Goal: Information Seeking & Learning: Check status

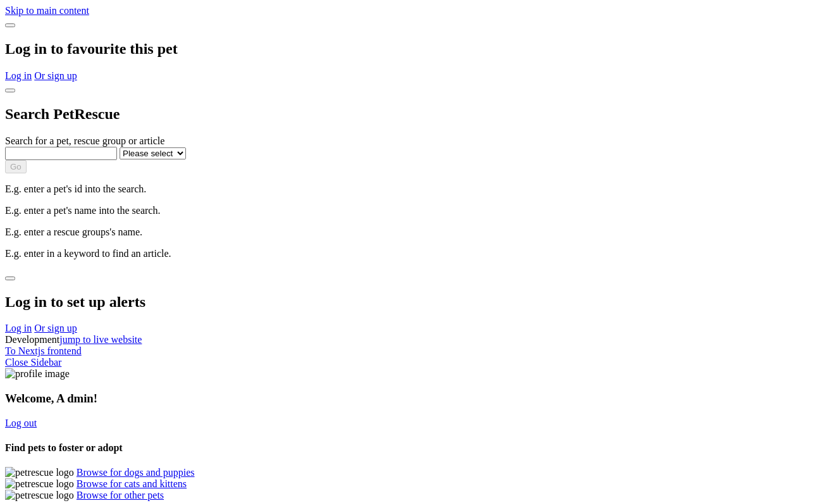
scroll to position [778, 0]
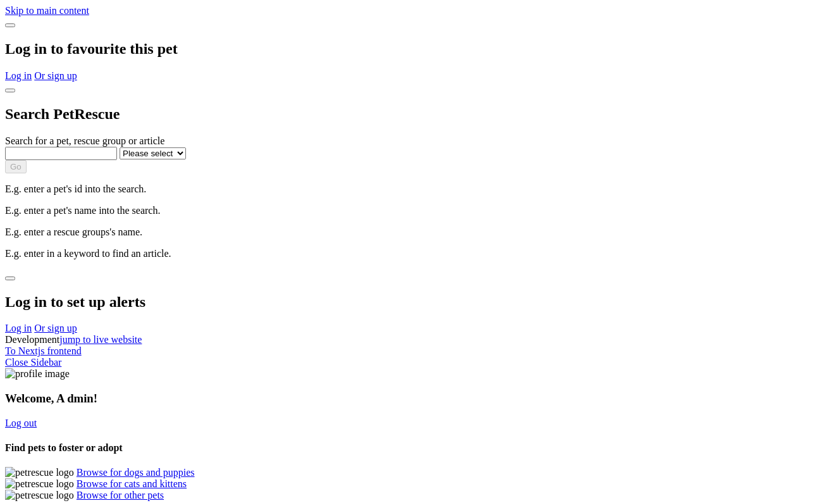
scroll to position [778, 0]
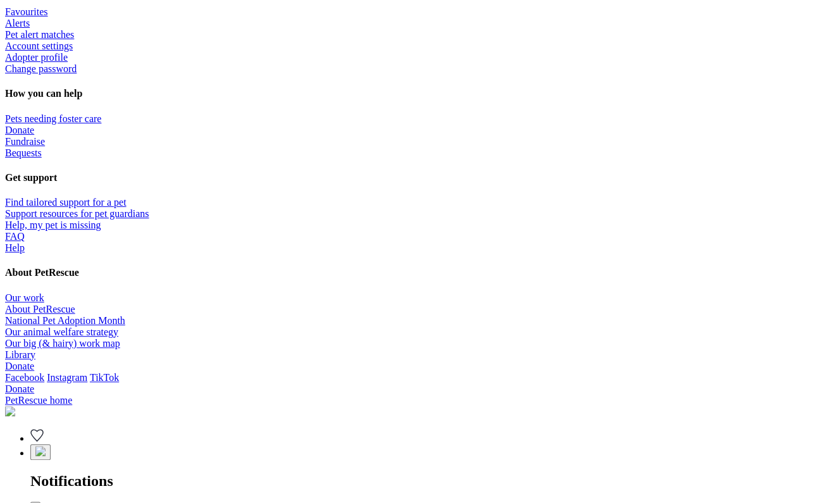
scroll to position [775, 0]
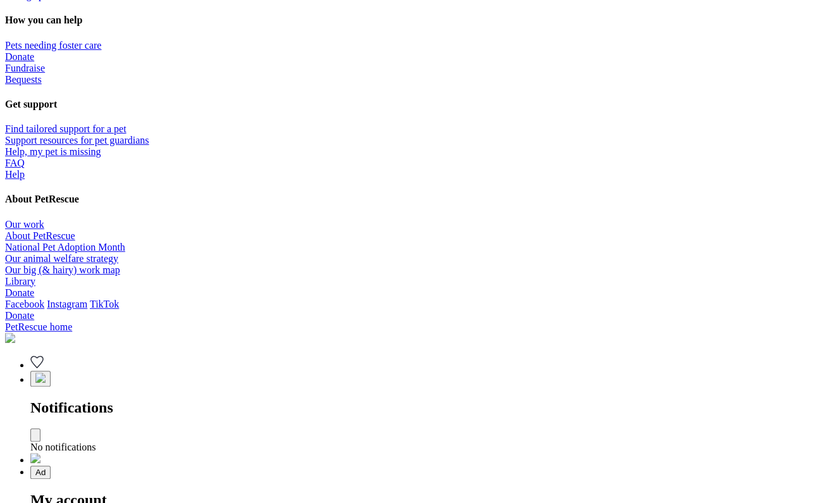
scroll to position [843, 0]
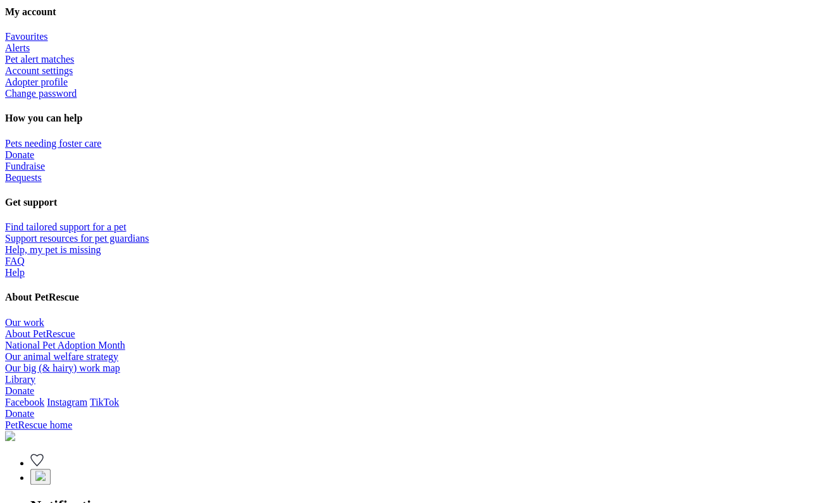
scroll to position [746, 0]
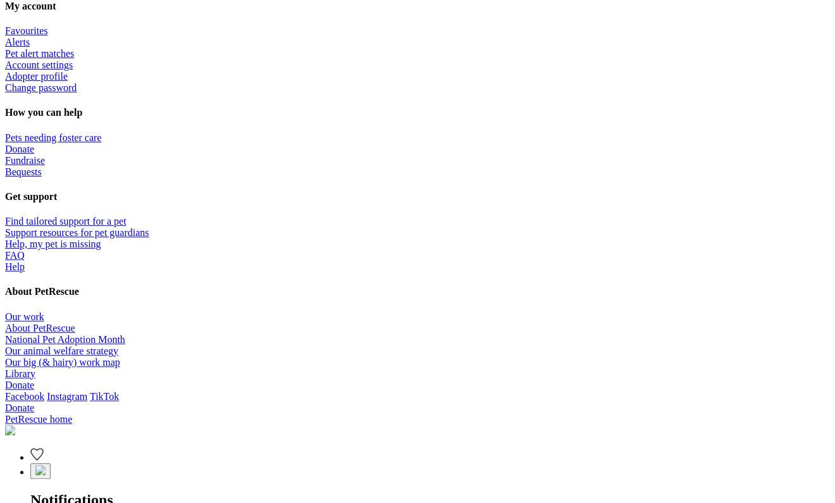
scroll to position [757, 0]
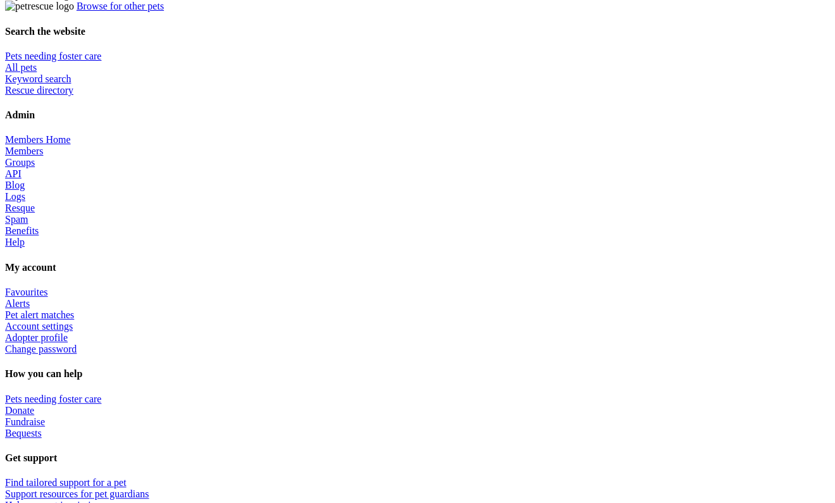
scroll to position [513, 0]
